Goal: Transaction & Acquisition: Purchase product/service

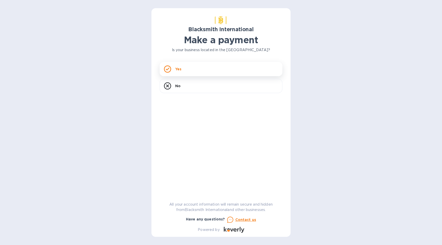
click at [239, 70] on div "Yes" at bounding box center [220, 69] width 123 height 14
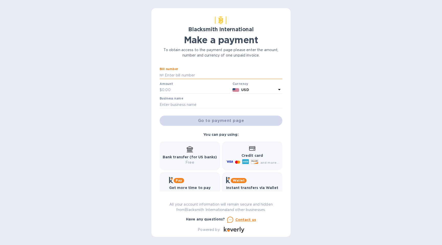
click at [198, 76] on input "text" at bounding box center [223, 75] width 119 height 8
type input "5053"
type input "3,054"
click at [227, 106] on input "text" at bounding box center [220, 105] width 123 height 8
type input "CHIEF Provisions LLC"
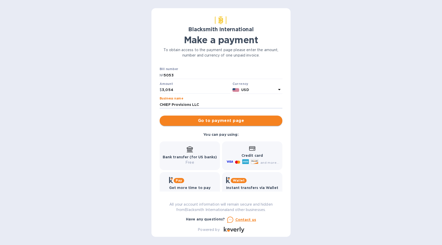
click at [234, 125] on button "Go to payment page" at bounding box center [220, 121] width 123 height 10
